Goal: Browse casually

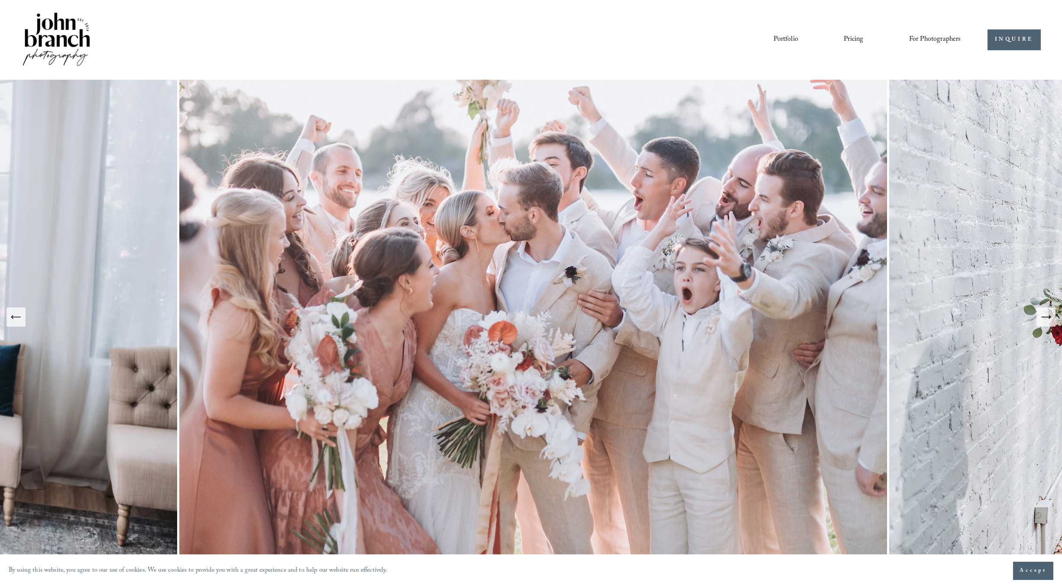
click at [1045, 317] on icon "Next Slide" at bounding box center [1046, 317] width 9 height 0
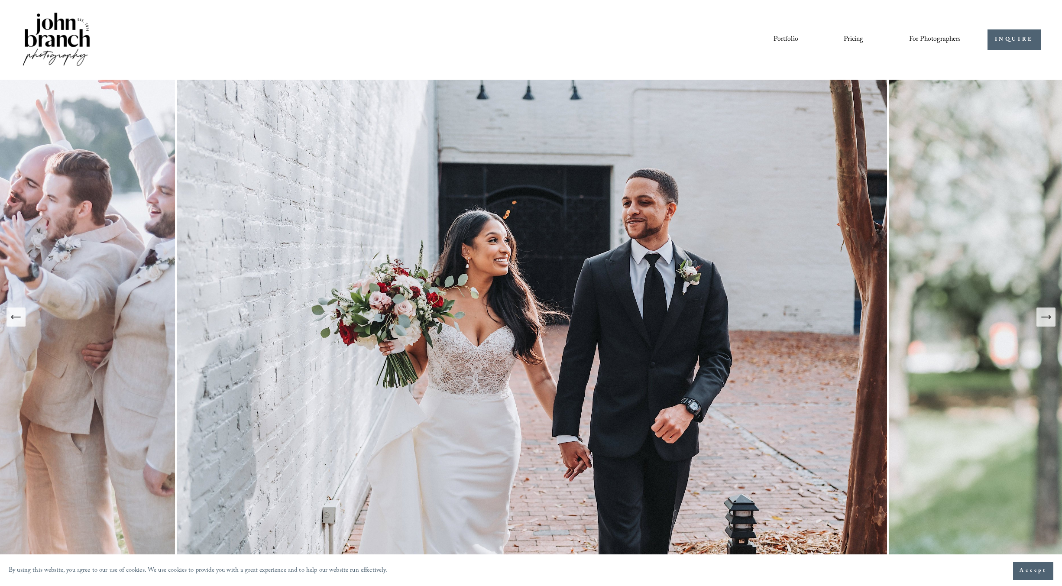
click at [1045, 317] on icon "Next Slide" at bounding box center [1046, 317] width 9 height 0
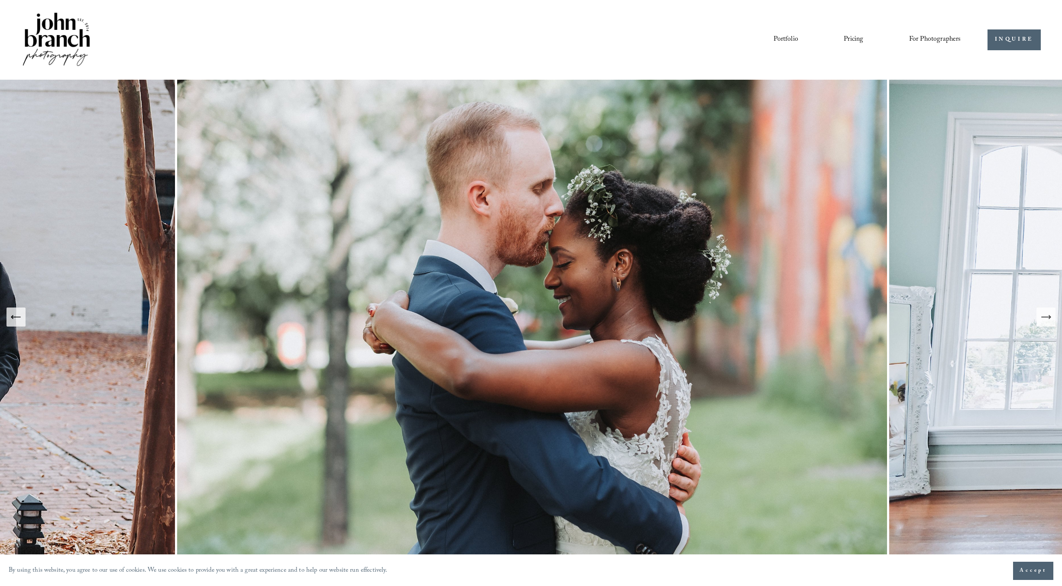
click at [1045, 317] on icon "Next Slide" at bounding box center [1046, 317] width 9 height 0
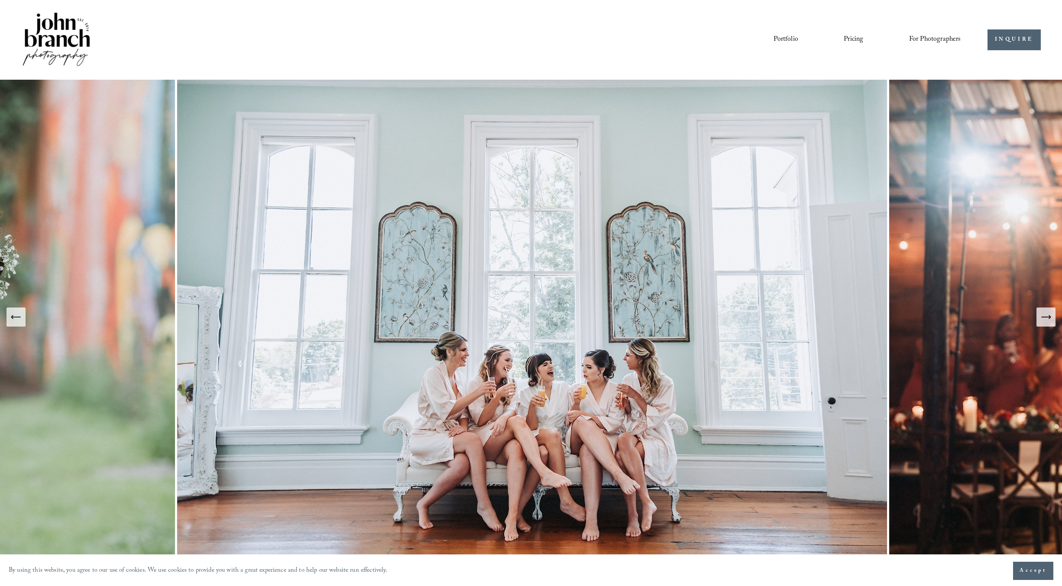
click at [1045, 317] on icon "Next Slide" at bounding box center [1046, 317] width 9 height 0
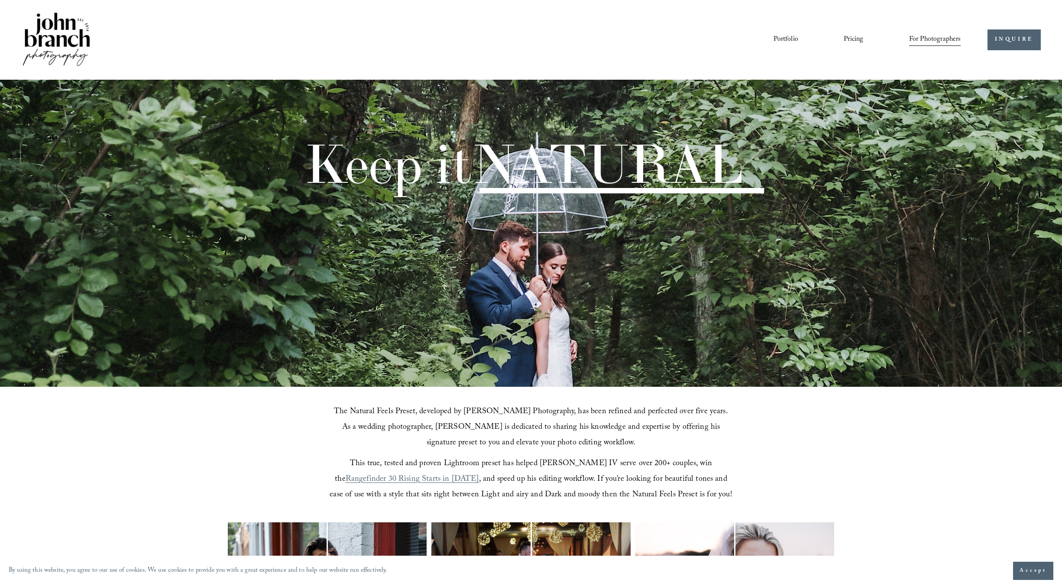
scroll to position [260, 0]
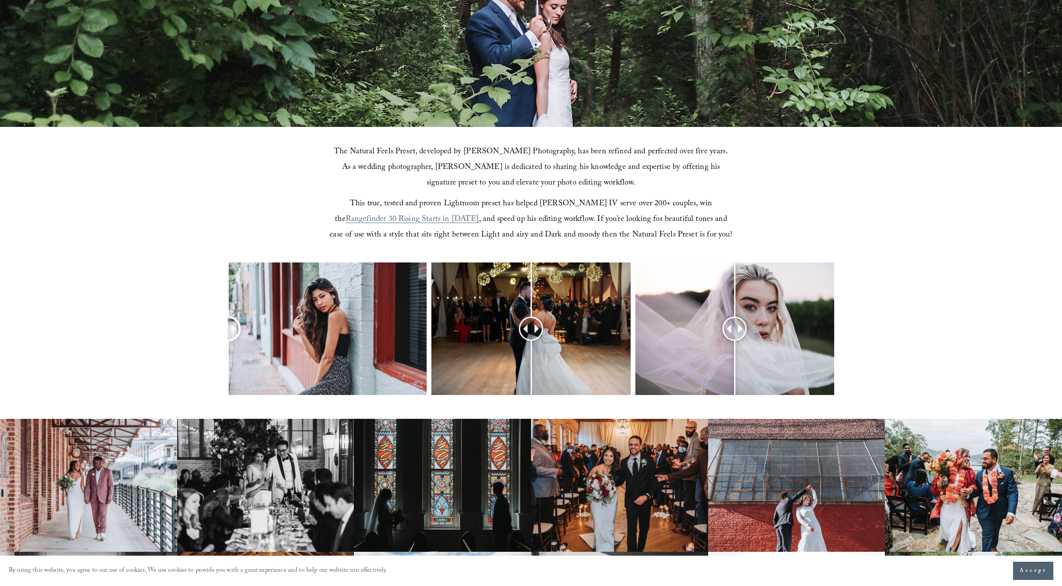
drag, startPoint x: 327, startPoint y: 325, endPoint x: 208, endPoint y: 321, distance: 118.3
click at [198, 322] on div at bounding box center [531, 341] width 1062 height 156
drag, startPoint x: 528, startPoint y: 323, endPoint x: 475, endPoint y: 327, distance: 52.6
click at [396, 327] on div at bounding box center [531, 341] width 1062 height 156
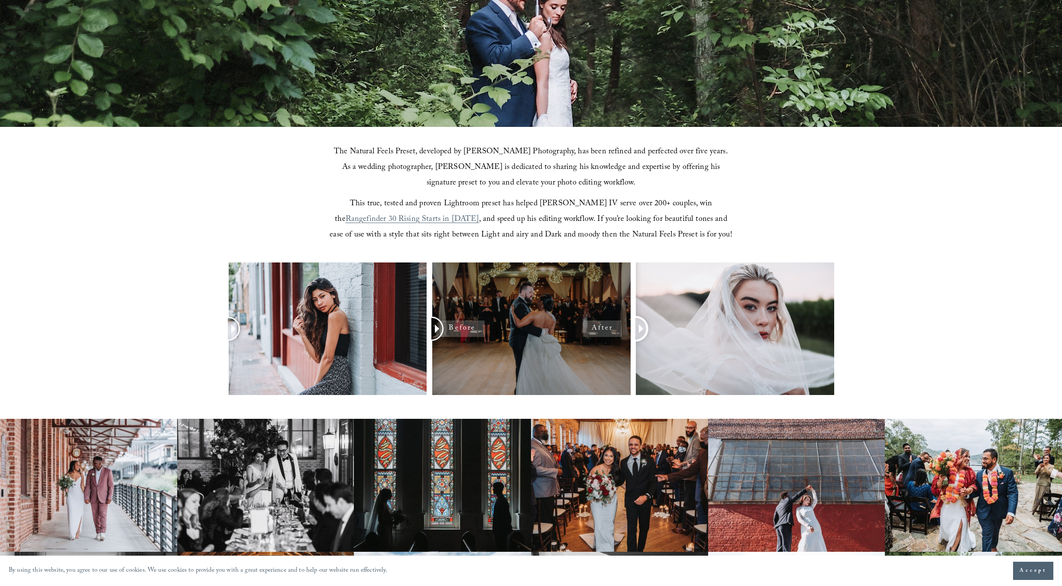
drag, startPoint x: 760, startPoint y: 325, endPoint x: 798, endPoint y: 296, distance: 48.5
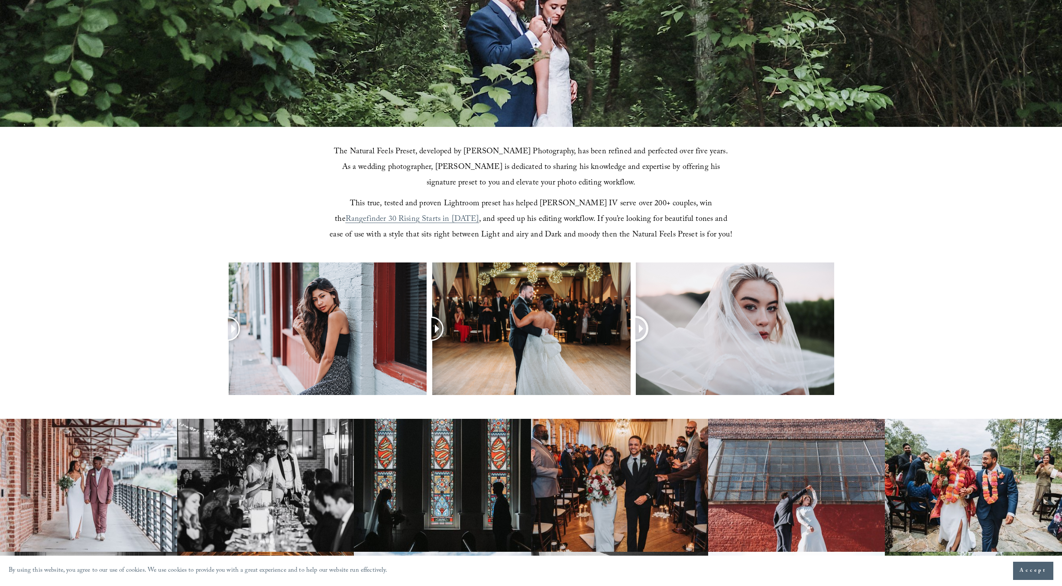
click at [584, 332] on div at bounding box center [531, 341] width 1062 height 156
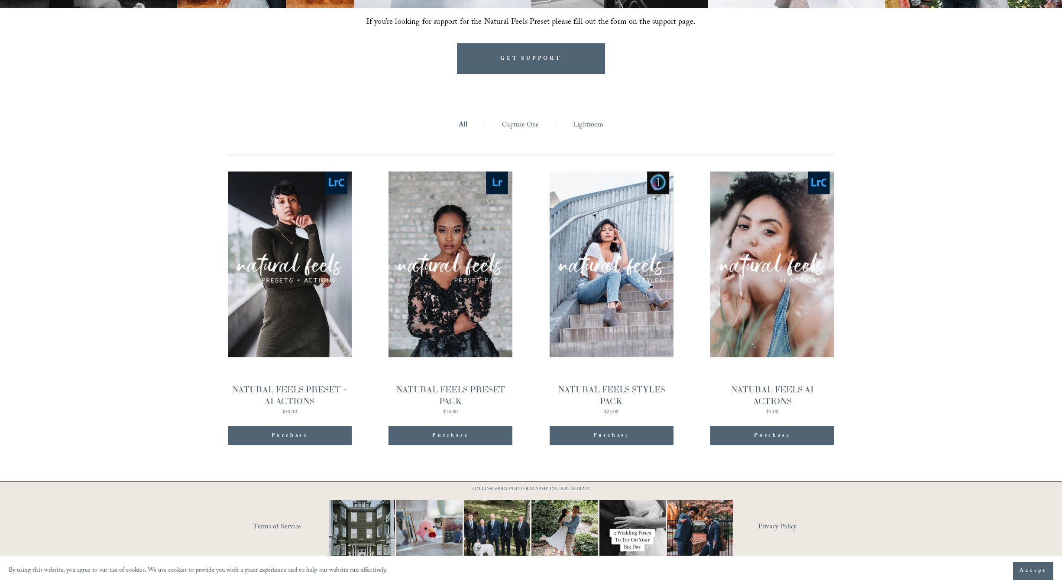
scroll to position [951, 0]
